Goal: Find contact information: Find contact information

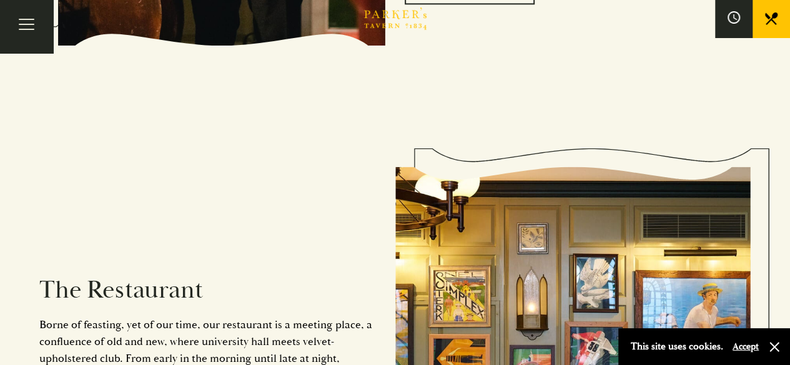
scroll to position [624, 0]
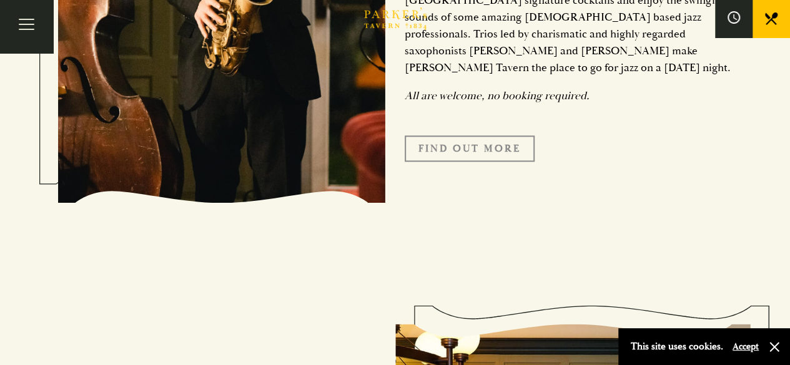
click at [494, 135] on link "Find Out More" at bounding box center [470, 148] width 130 height 26
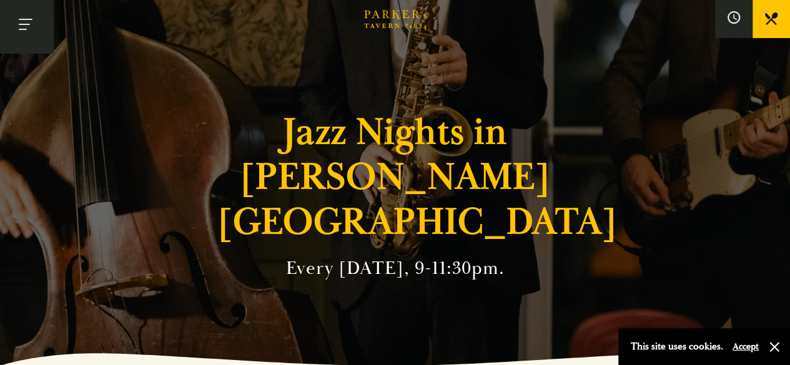
click at [40, 31] on button "Toggle navigation" at bounding box center [26, 26] width 53 height 53
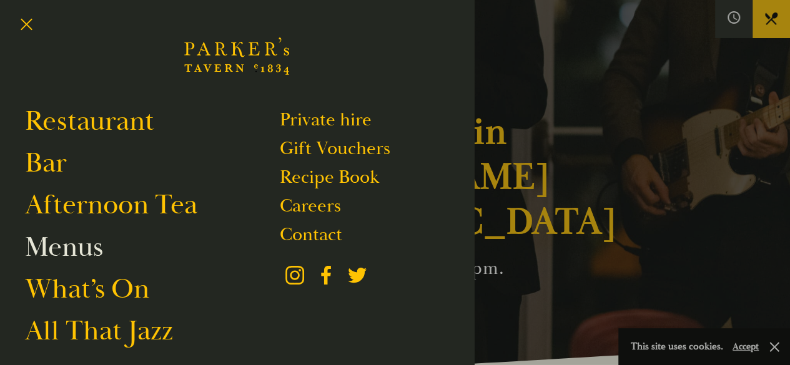
click at [81, 253] on link "Menus" at bounding box center [64, 247] width 78 height 35
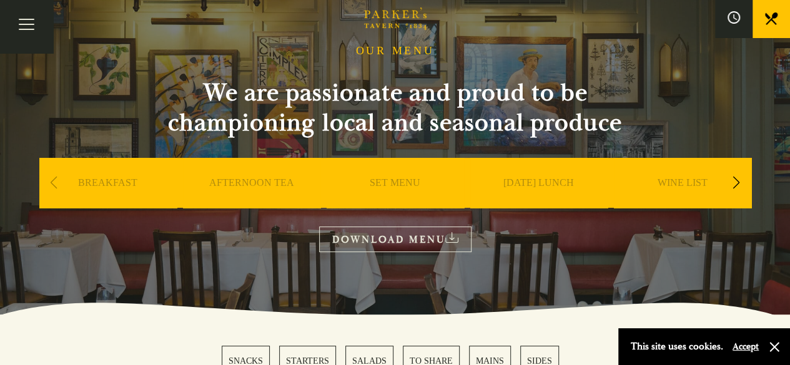
scroll to position [62, 0]
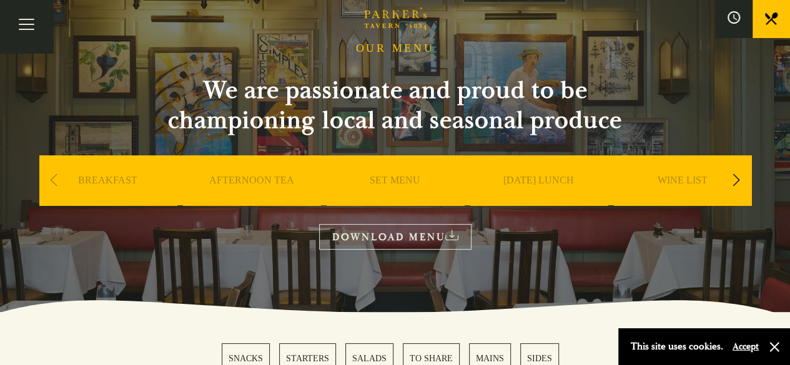
click at [679, 183] on link "WINE LIST" at bounding box center [682, 199] width 50 height 50
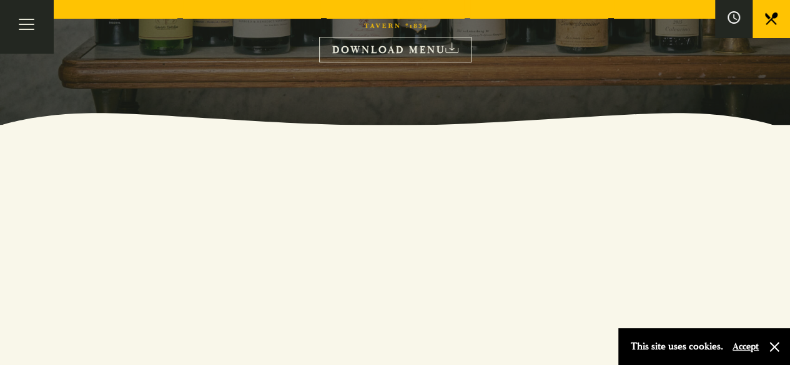
scroll to position [62, 0]
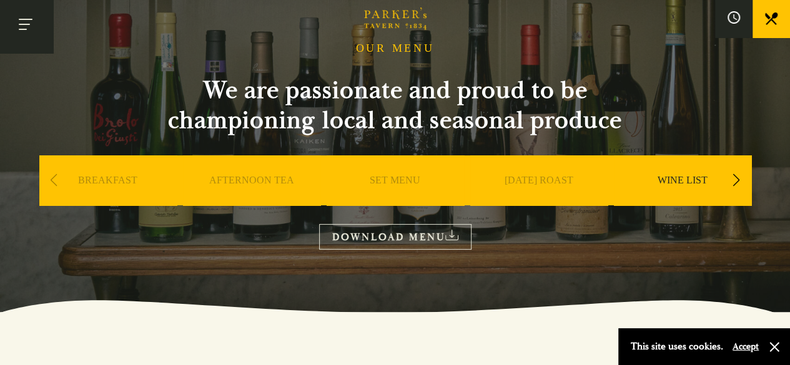
click at [17, 29] on button "Toggle navigation" at bounding box center [26, 26] width 53 height 53
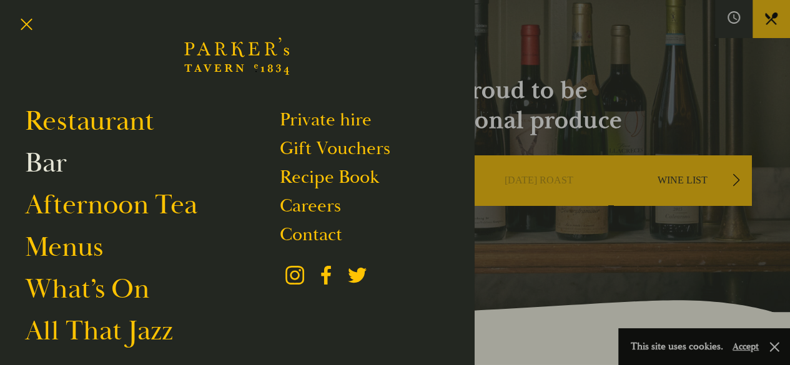
click at [55, 164] on link "Bar" at bounding box center [46, 162] width 42 height 35
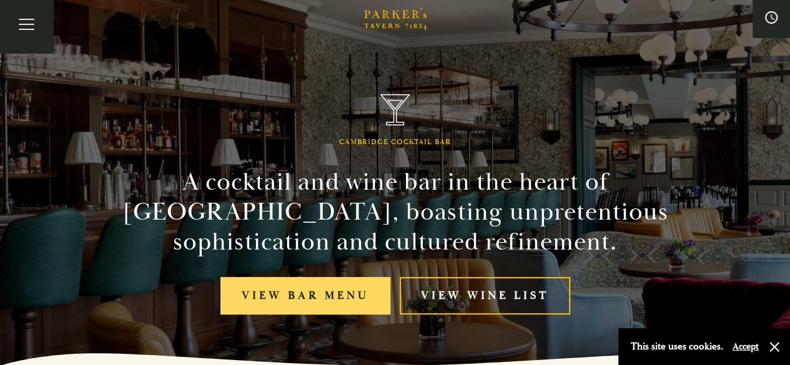
click at [315, 299] on link "View bar menu" at bounding box center [305, 296] width 170 height 38
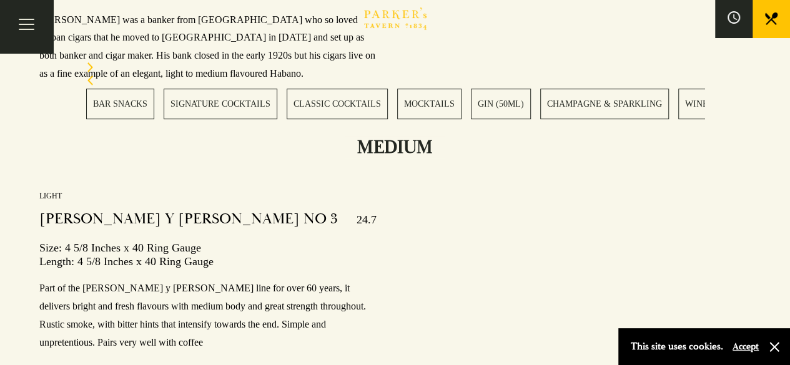
scroll to position [17475, 0]
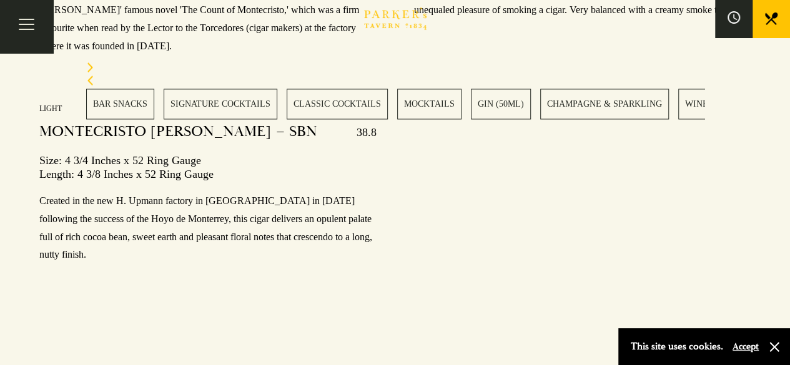
drag, startPoint x: 210, startPoint y: 231, endPoint x: 39, endPoint y: 237, distance: 171.2
drag, startPoint x: 256, startPoint y: 238, endPoint x: 30, endPoint y: 227, distance: 226.3
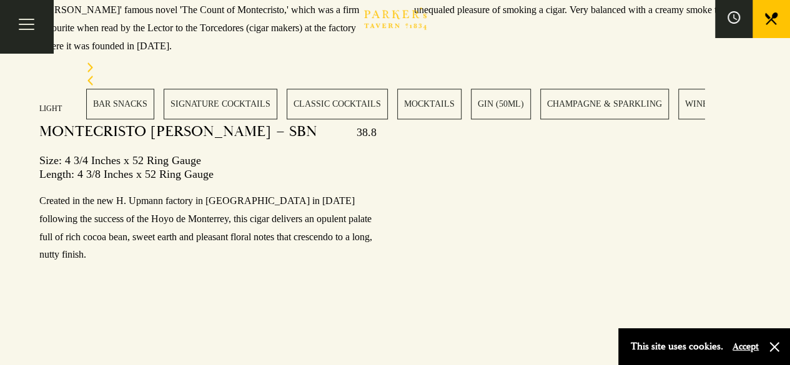
copy p "[STREET_ADDRESS][DATE]"
